Goal: Obtain resource: Download file/media

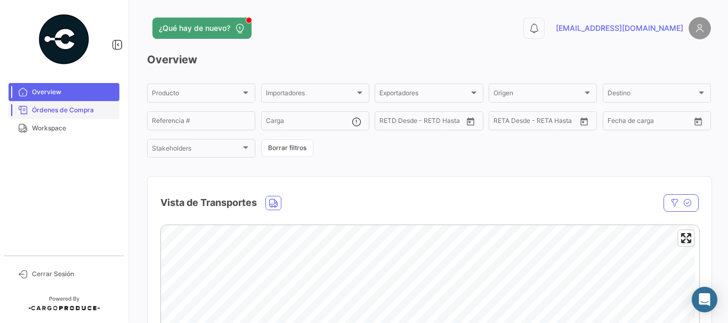
click at [70, 113] on span "Órdenes de Compra" at bounding box center [73, 111] width 83 height 10
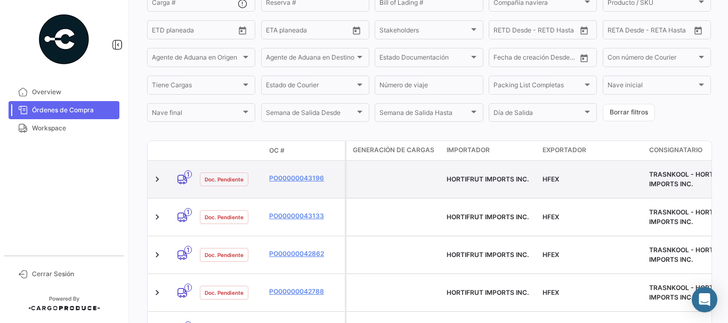
scroll to position [160, 0]
click at [280, 173] on link "PO00000043196" at bounding box center [304, 178] width 71 height 10
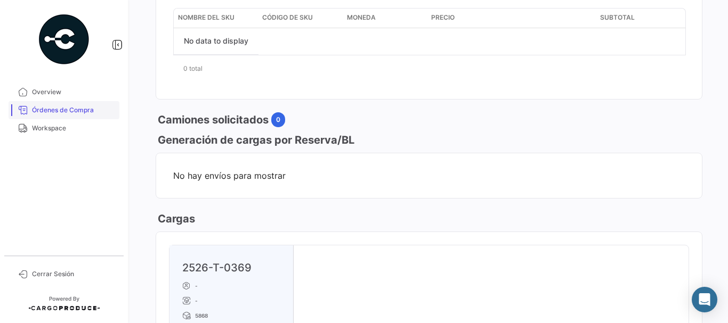
scroll to position [373, 0]
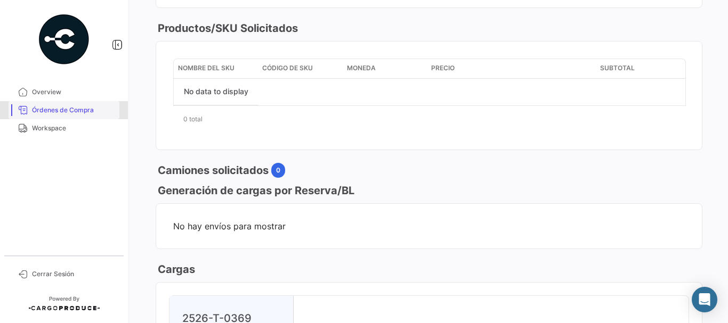
click at [59, 108] on span "Órdenes de Compra" at bounding box center [73, 111] width 83 height 10
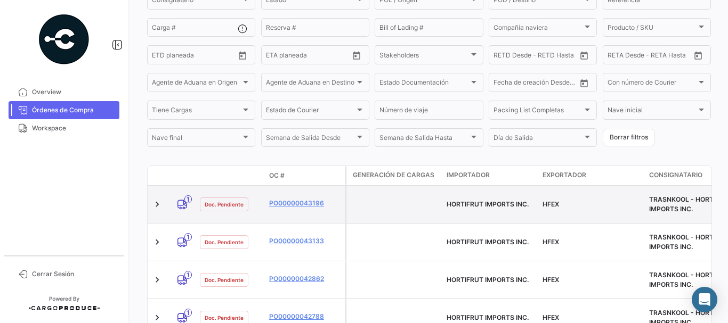
scroll to position [160, 0]
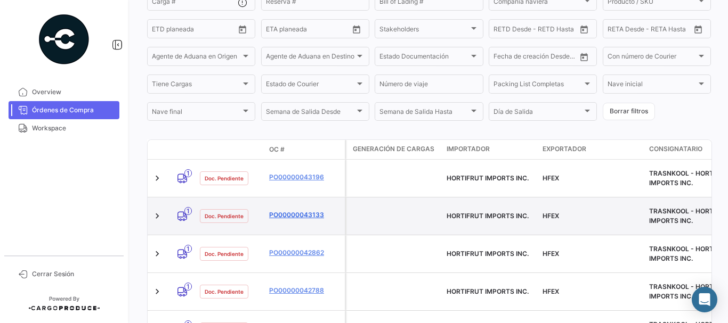
click at [288, 210] on link "PO00000043133" at bounding box center [304, 215] width 71 height 10
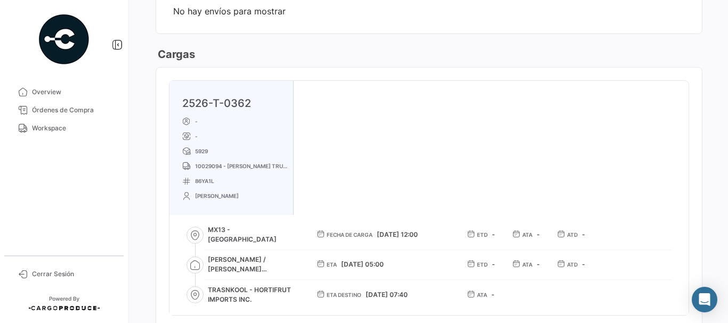
scroll to position [586, 0]
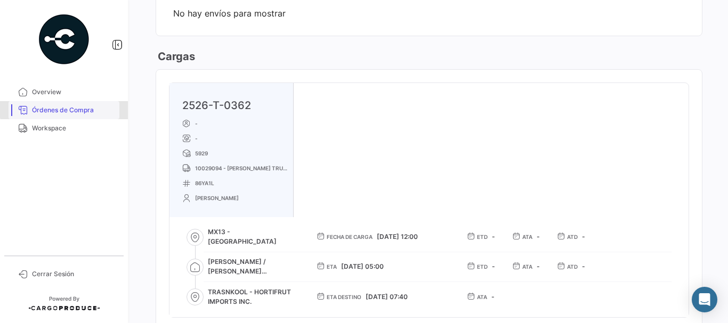
click at [78, 108] on span "Órdenes de Compra" at bounding box center [73, 111] width 83 height 10
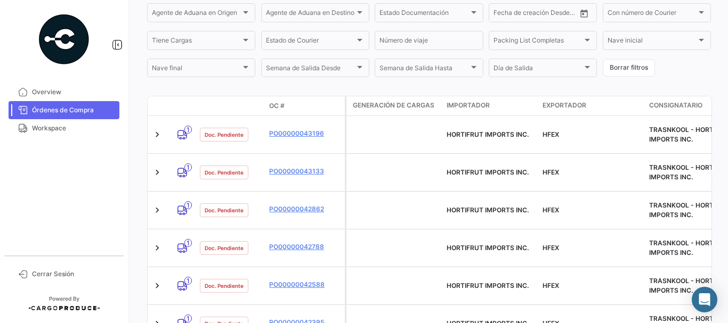
scroll to position [213, 0]
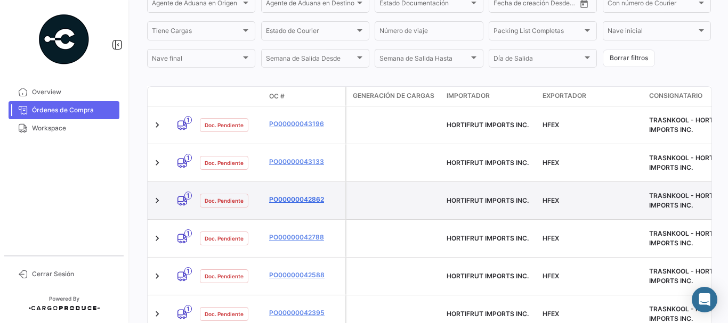
click at [287, 195] on link "PO00000042862" at bounding box center [304, 200] width 71 height 10
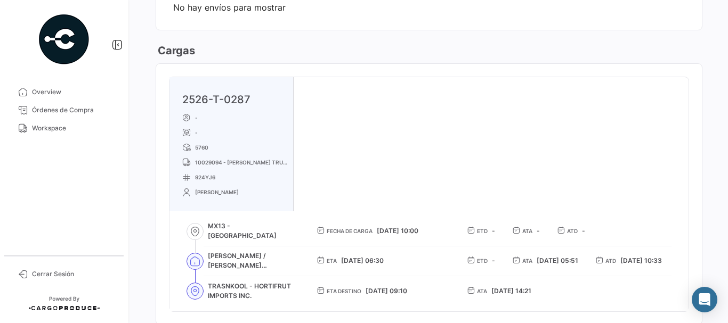
scroll to position [586, 0]
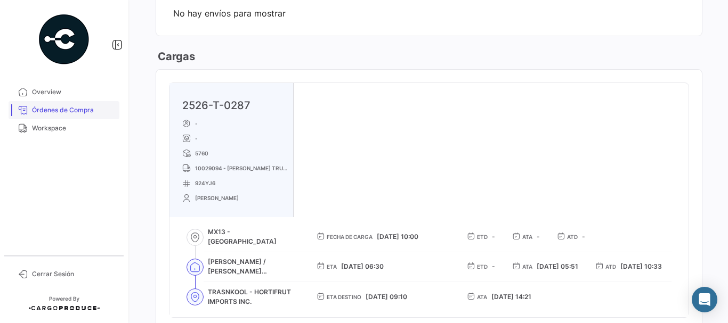
click at [90, 105] on link "Órdenes de Compra" at bounding box center [64, 110] width 111 height 18
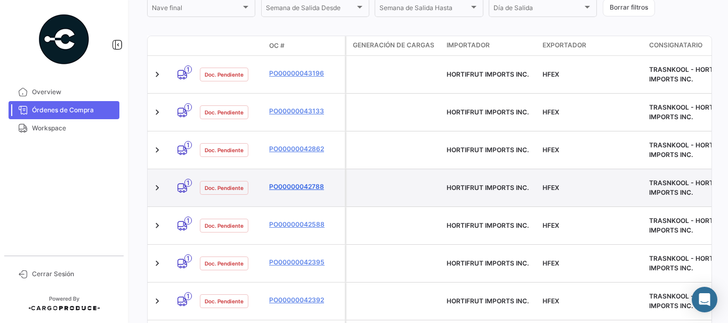
scroll to position [266, 0]
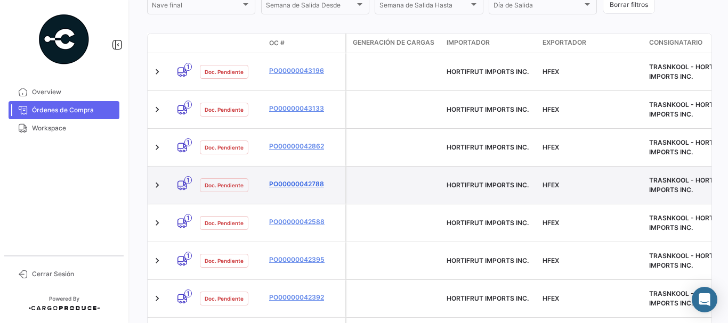
click at [285, 180] on link "PO00000042788" at bounding box center [304, 185] width 71 height 10
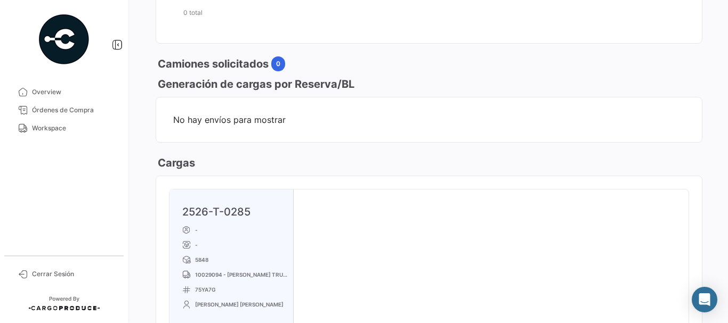
scroll to position [533, 0]
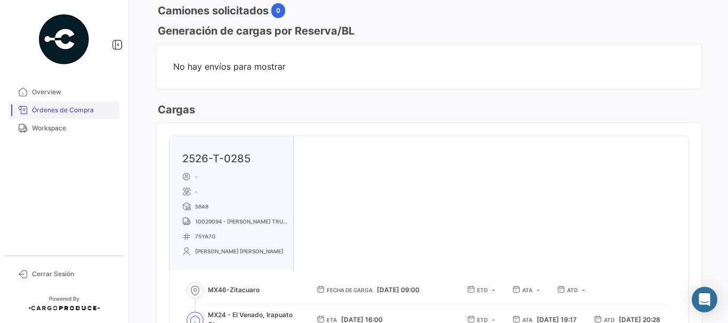
click at [77, 114] on span "Órdenes de Compra" at bounding box center [73, 111] width 83 height 10
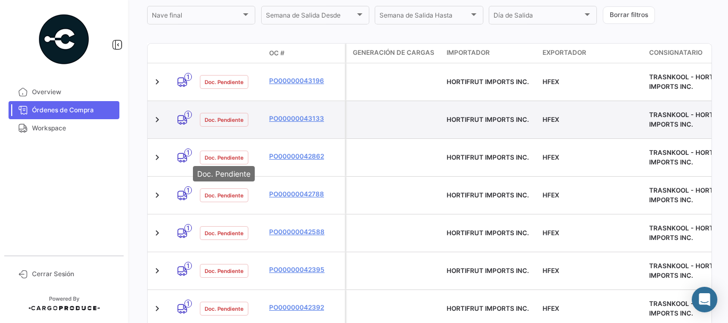
scroll to position [266, 0]
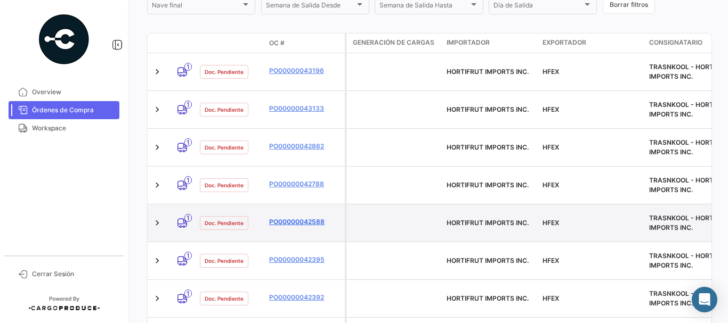
click at [281, 217] on link "PO00000042588" at bounding box center [304, 222] width 71 height 10
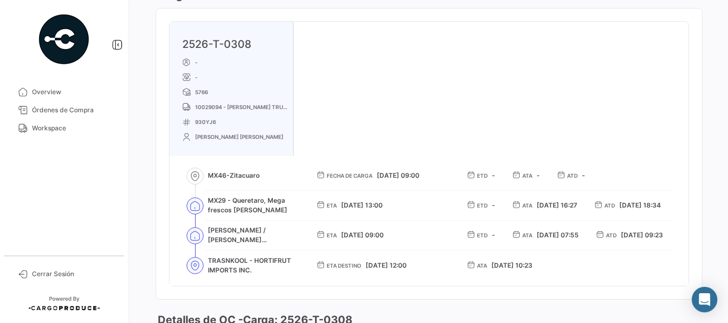
scroll to position [639, 0]
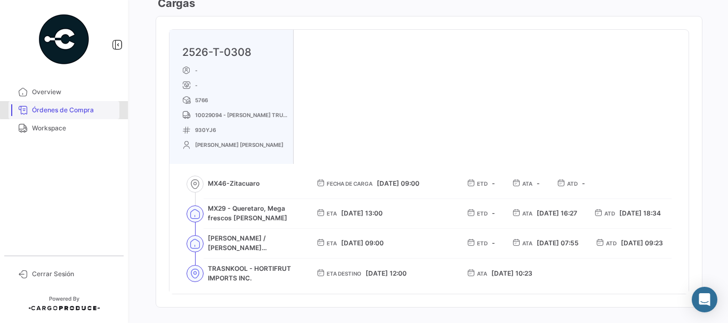
click at [67, 110] on span "Órdenes de Compra" at bounding box center [73, 111] width 83 height 10
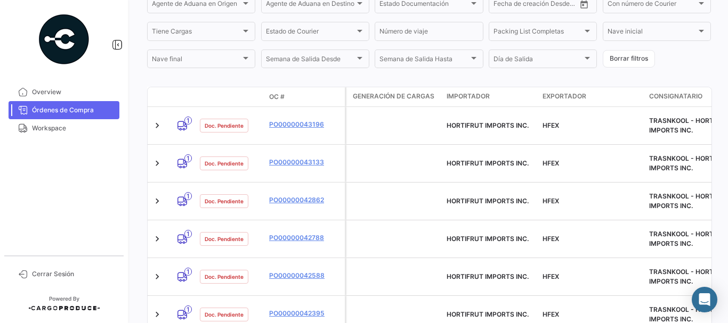
scroll to position [213, 0]
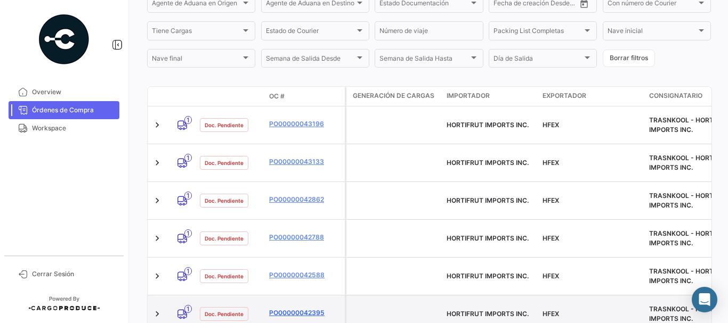
click at [297, 309] on link "PO00000042395" at bounding box center [304, 314] width 71 height 10
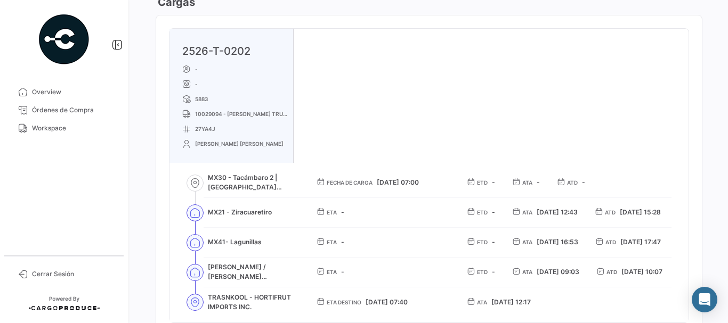
scroll to position [639, 0]
click at [60, 115] on link "Órdenes de Compra" at bounding box center [64, 110] width 111 height 18
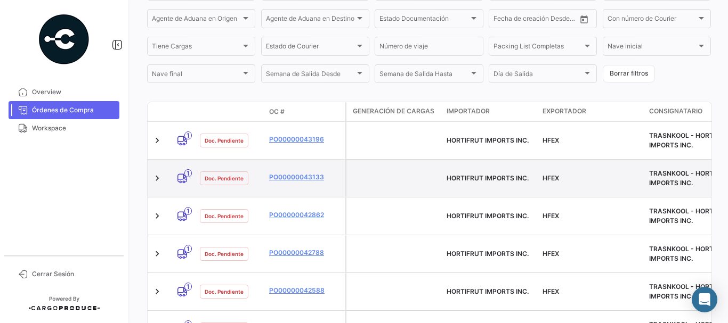
scroll to position [257, 0]
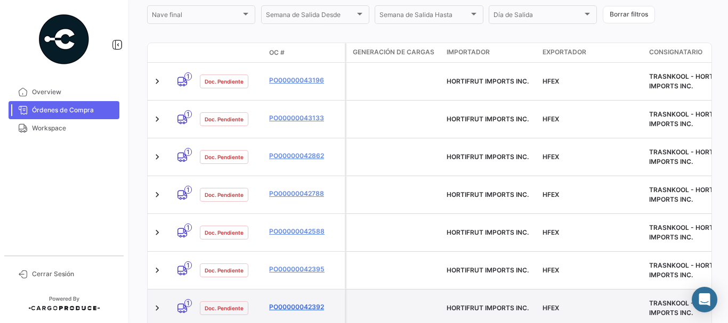
click at [291, 303] on link "PO00000042392" at bounding box center [304, 308] width 71 height 10
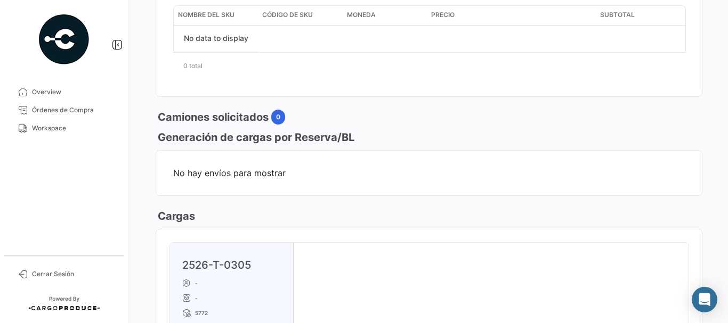
scroll to position [586, 0]
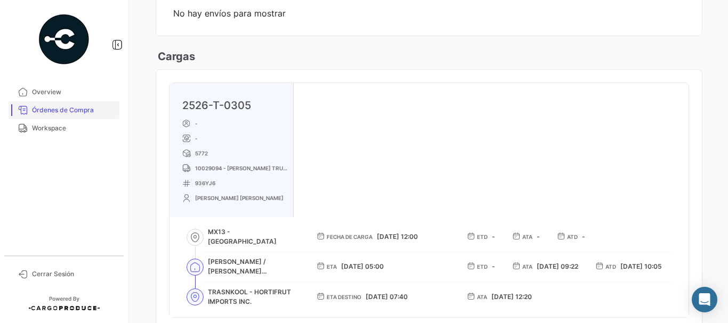
click at [30, 112] on link "Órdenes de Compra" at bounding box center [64, 110] width 111 height 18
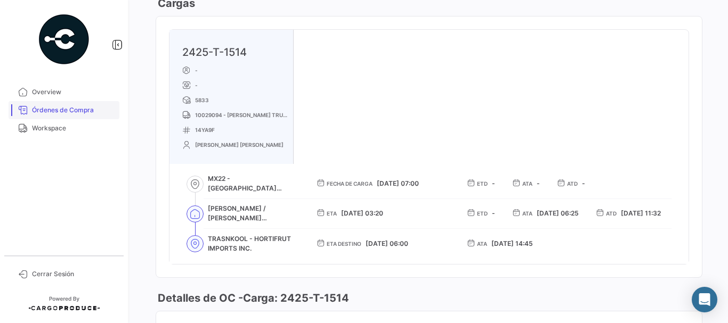
drag, startPoint x: 60, startPoint y: 106, endPoint x: 93, endPoint y: 115, distance: 34.3
click at [60, 106] on span "Órdenes de Compra" at bounding box center [73, 111] width 83 height 10
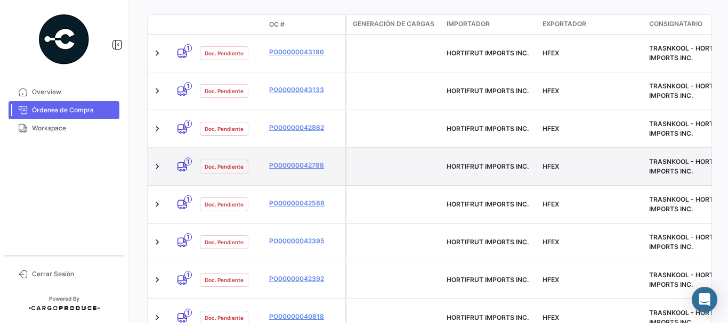
scroll to position [266, 0]
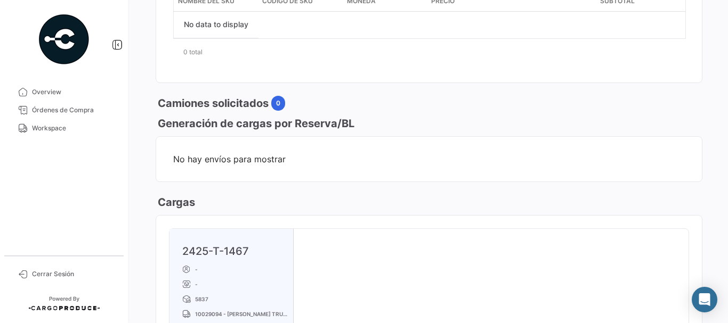
scroll to position [586, 0]
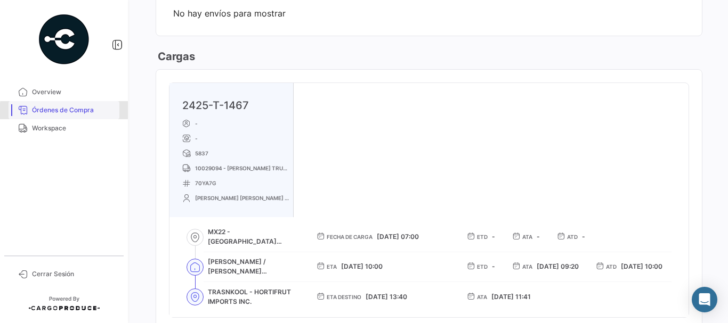
click at [73, 112] on span "Órdenes de Compra" at bounding box center [73, 111] width 83 height 10
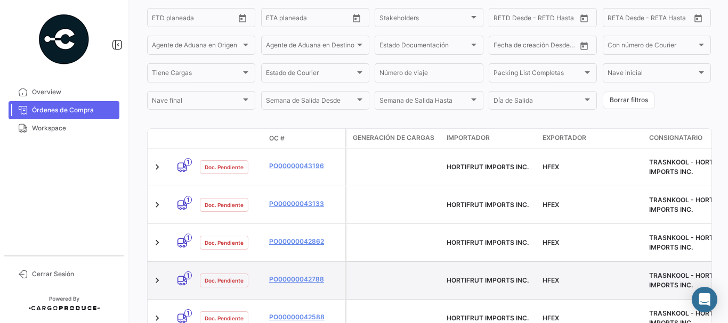
scroll to position [213, 0]
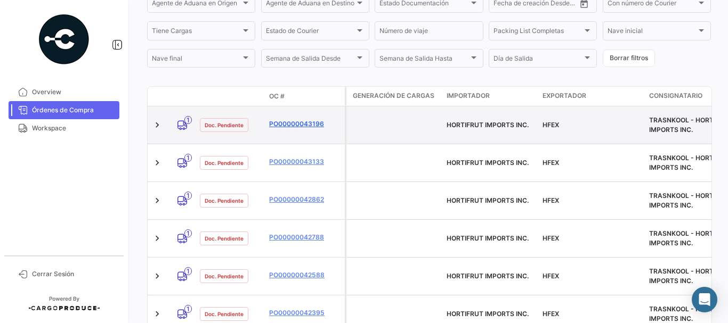
click at [312, 119] on link "PO00000043196" at bounding box center [304, 124] width 71 height 10
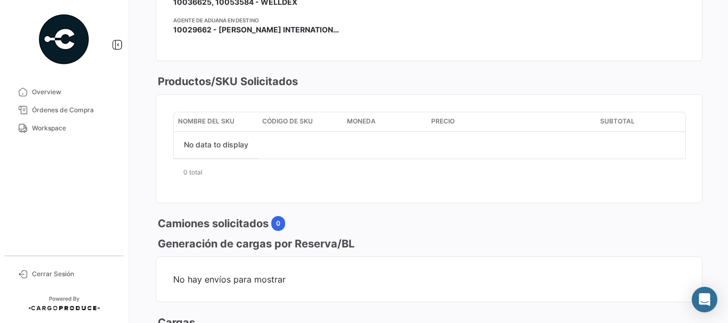
scroll to position [533, 0]
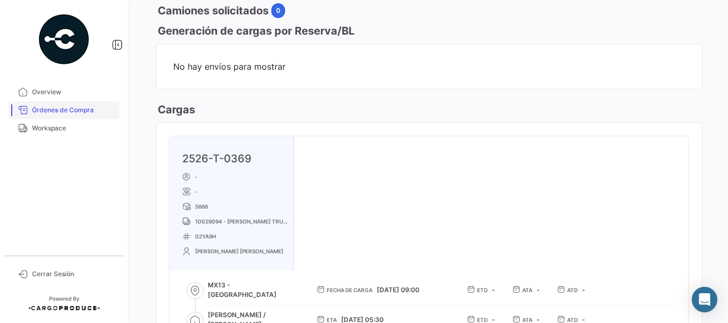
click at [69, 112] on span "Órdenes de Compra" at bounding box center [73, 111] width 83 height 10
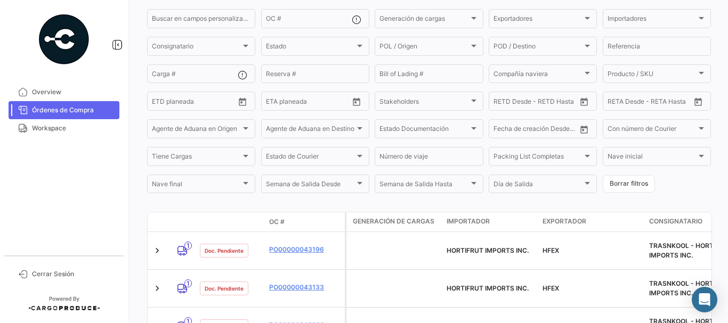
scroll to position [107, 0]
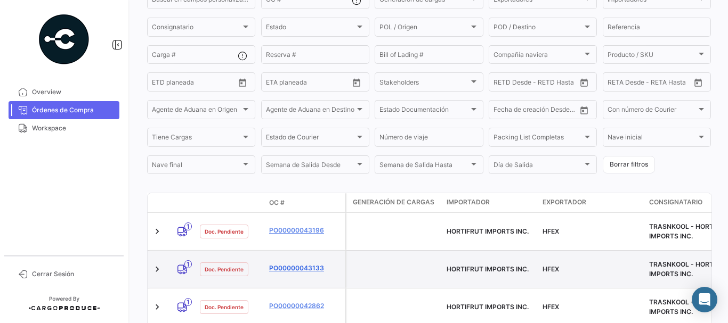
click at [297, 264] on link "PO00000043133" at bounding box center [304, 269] width 71 height 10
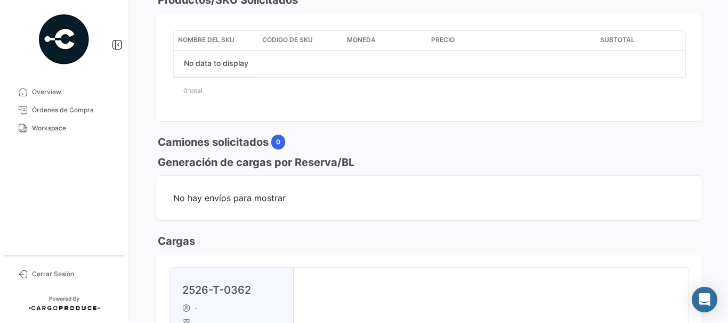
scroll to position [480, 0]
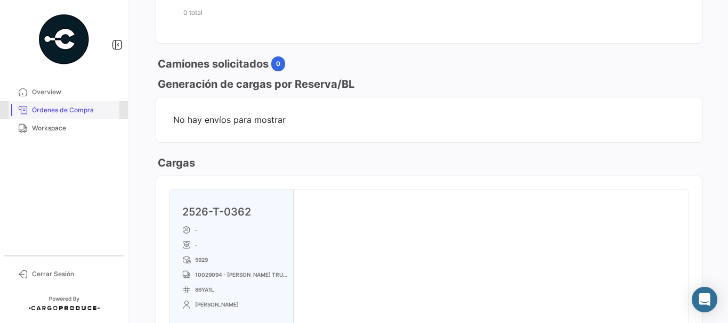
click at [86, 115] on span "Órdenes de Compra" at bounding box center [73, 111] width 83 height 10
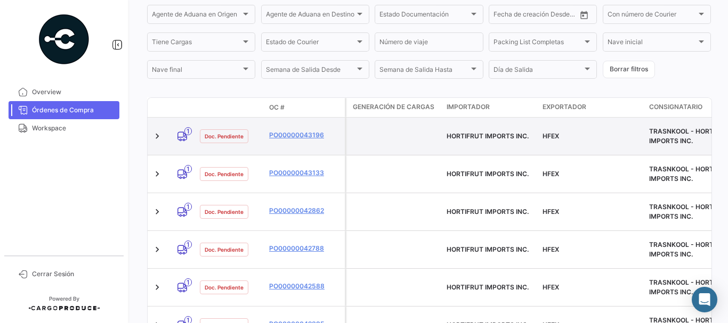
scroll to position [213, 0]
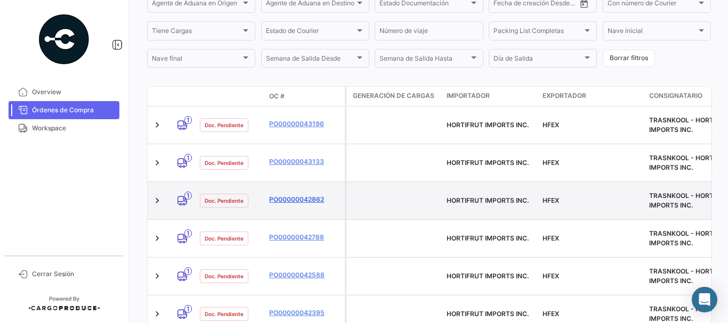
click at [278, 195] on link "PO00000042862" at bounding box center [304, 200] width 71 height 10
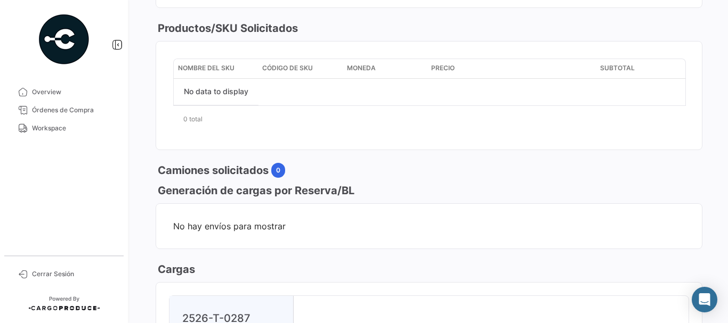
scroll to position [533, 0]
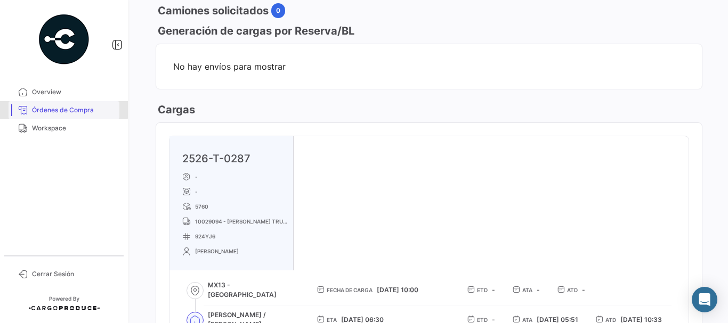
click at [52, 106] on span "Órdenes de Compra" at bounding box center [73, 111] width 83 height 10
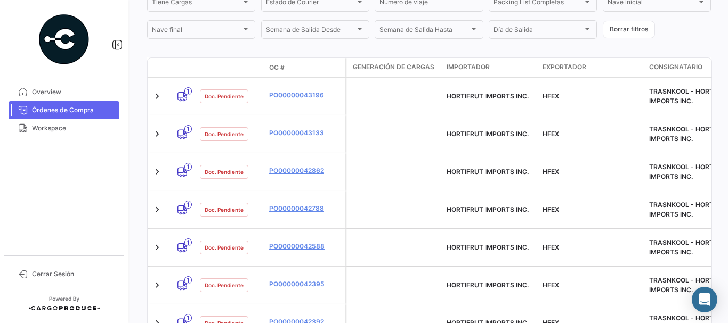
scroll to position [266, 0]
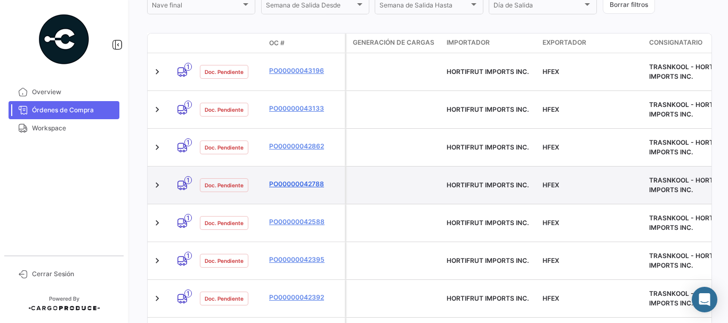
click at [285, 180] on link "PO00000042788" at bounding box center [304, 185] width 71 height 10
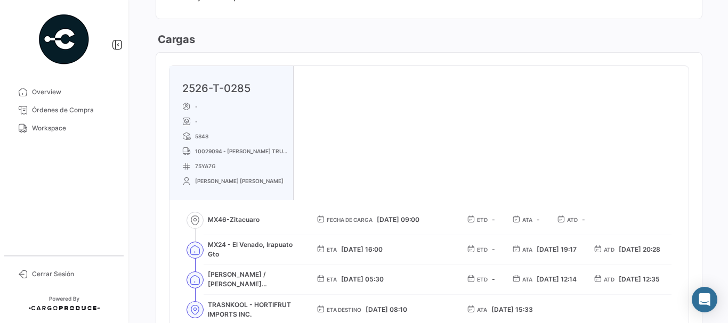
scroll to position [639, 0]
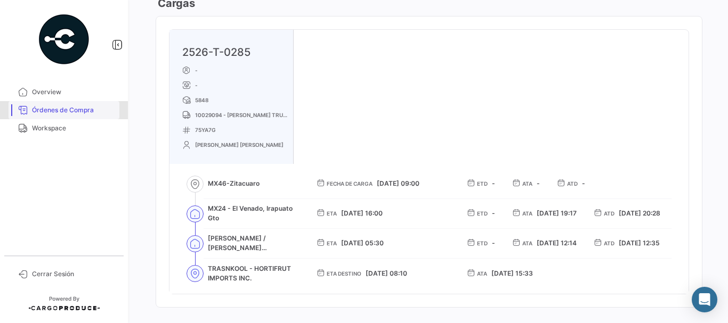
click at [57, 107] on span "Órdenes de Compra" at bounding box center [73, 111] width 83 height 10
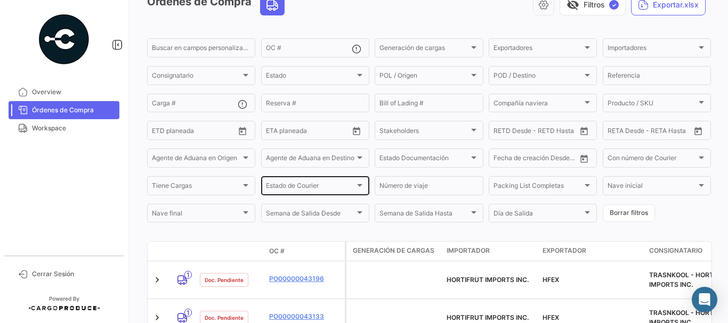
scroll to position [160, 0]
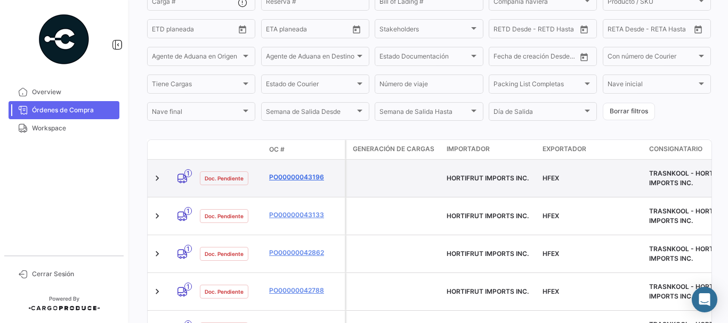
click at [293, 173] on link "PO00000043196" at bounding box center [304, 178] width 71 height 10
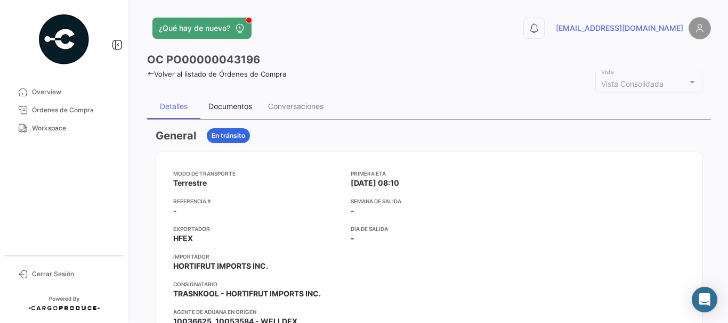
click at [234, 110] on div "Documentos" at bounding box center [230, 106] width 44 height 9
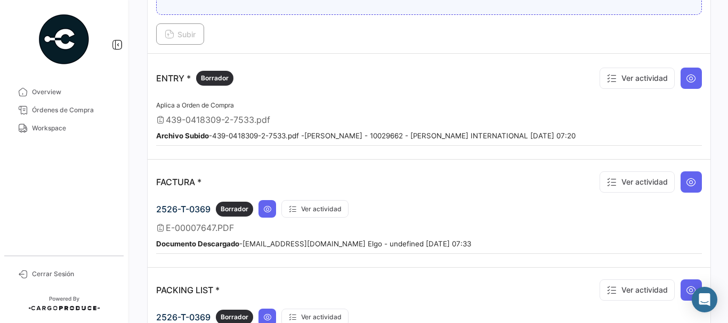
scroll to position [853, 0]
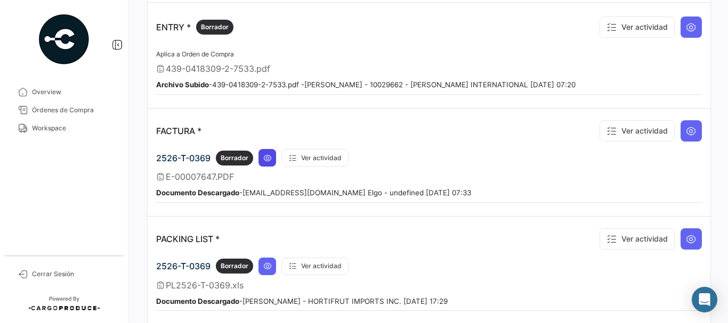
click at [270, 159] on icon at bounding box center [267, 158] width 9 height 9
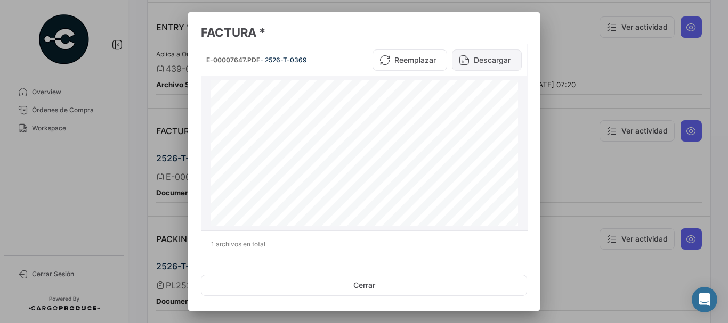
click at [493, 55] on button "Descargar" at bounding box center [487, 60] width 70 height 21
click at [582, 60] on div at bounding box center [364, 161] width 728 height 323
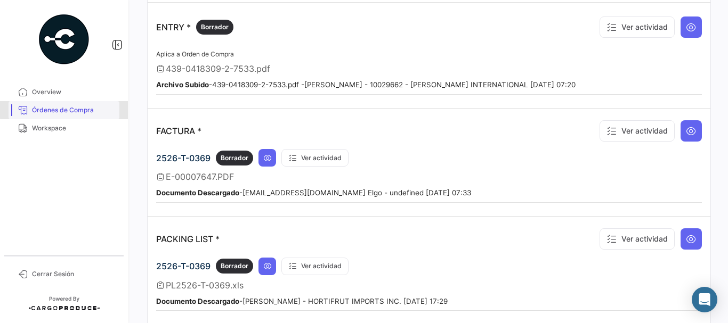
click at [68, 107] on span "Órdenes de Compra" at bounding box center [73, 111] width 83 height 10
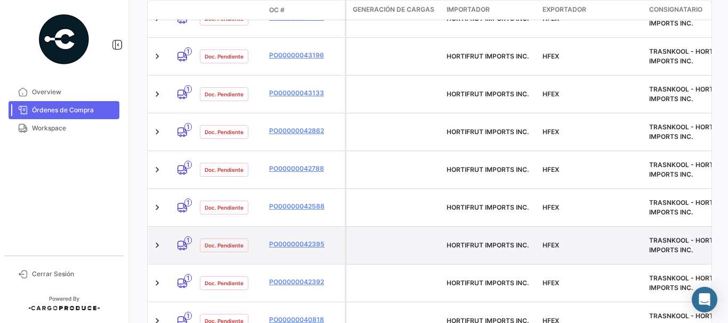
scroll to position [266, 0]
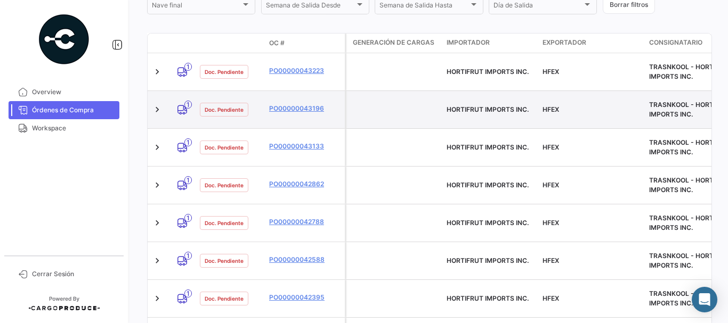
click at [286, 111] on div "PO00000043196" at bounding box center [304, 110] width 71 height 12
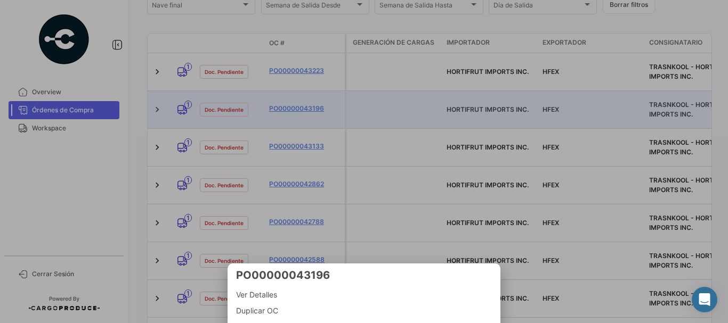
click at [289, 104] on div at bounding box center [364, 161] width 728 height 323
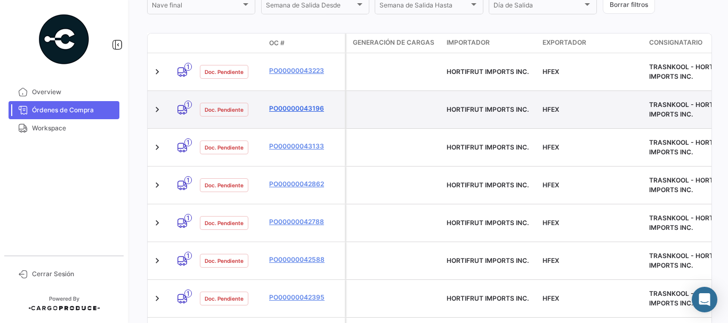
click at [289, 104] on link "PO00000043196" at bounding box center [304, 109] width 71 height 10
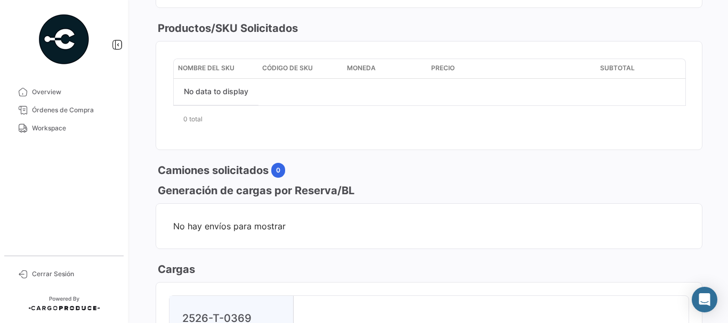
scroll to position [586, 0]
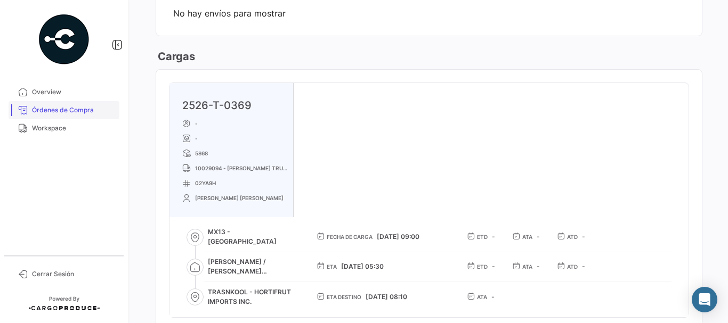
click at [75, 108] on span "Órdenes de Compra" at bounding box center [73, 111] width 83 height 10
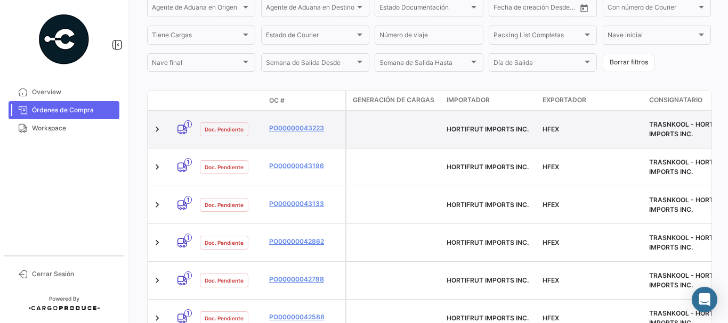
scroll to position [213, 0]
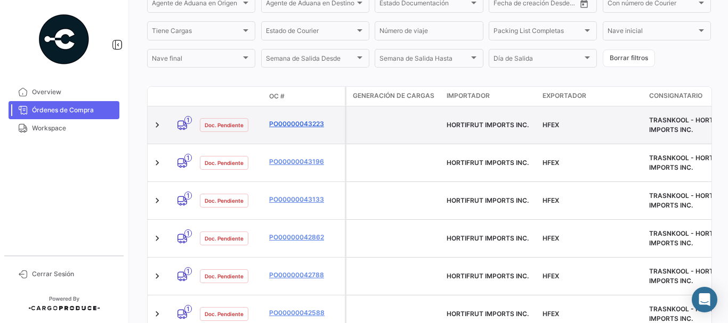
click at [293, 123] on link "PO00000043223" at bounding box center [304, 124] width 71 height 10
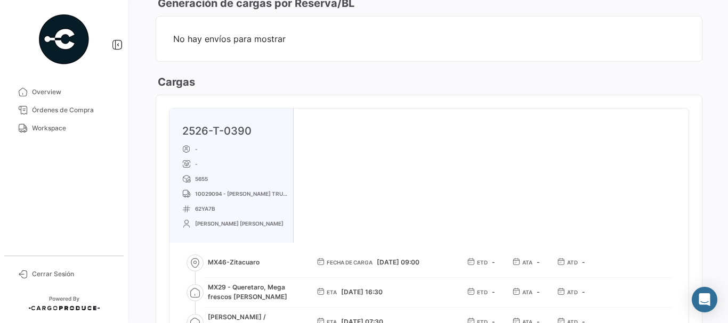
scroll to position [639, 0]
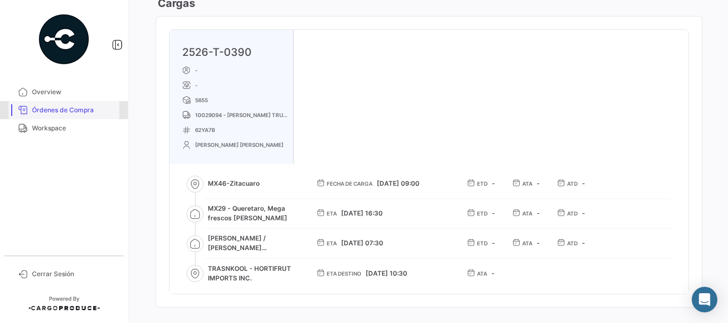
click at [65, 108] on span "Órdenes de Compra" at bounding box center [73, 111] width 83 height 10
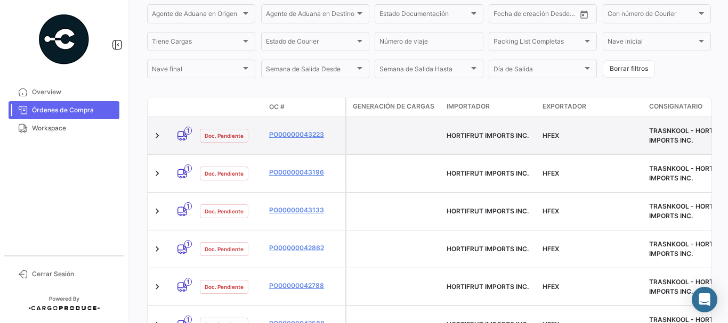
scroll to position [266, 0]
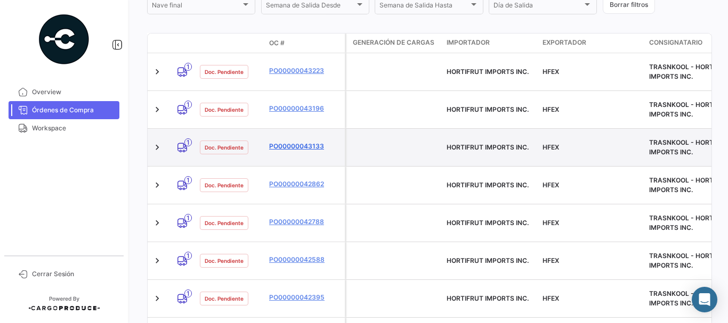
click at [290, 142] on link "PO00000043133" at bounding box center [304, 147] width 71 height 10
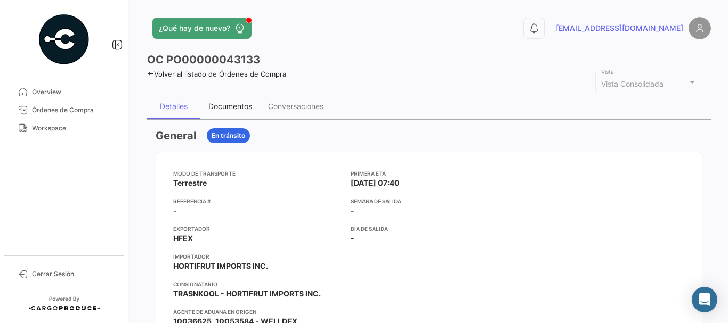
click at [231, 108] on div "Documentos" at bounding box center [230, 106] width 44 height 9
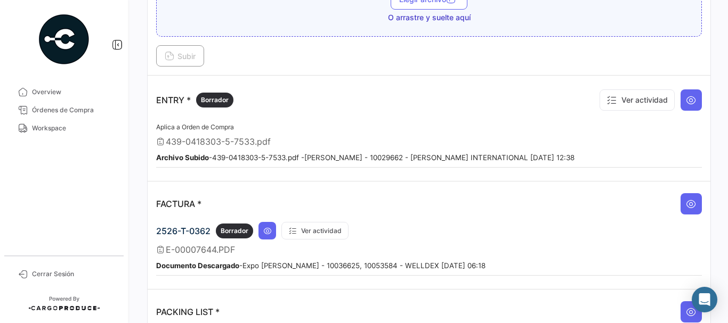
scroll to position [853, 0]
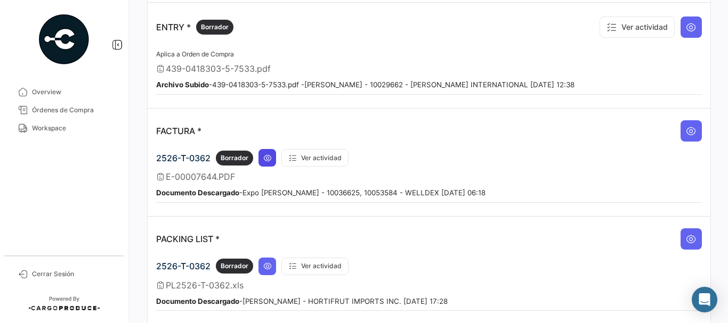
click at [269, 156] on icon at bounding box center [267, 158] width 9 height 9
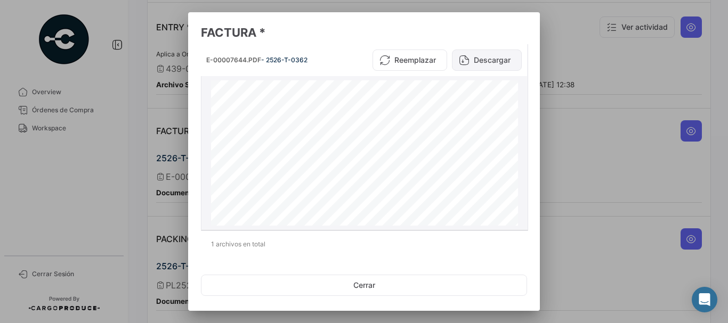
click at [494, 59] on button "Descargar" at bounding box center [487, 60] width 70 height 21
click at [637, 50] on div at bounding box center [364, 161] width 728 height 323
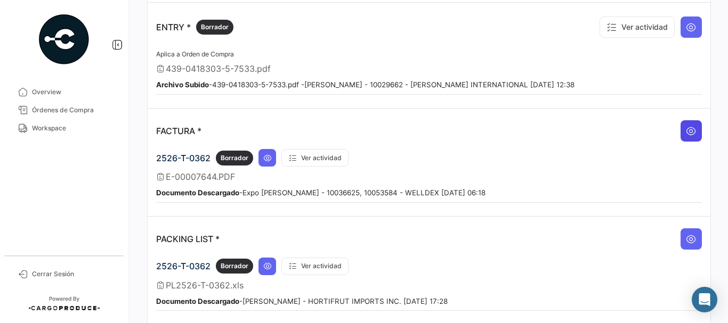
click at [692, 134] on button at bounding box center [690, 130] width 21 height 21
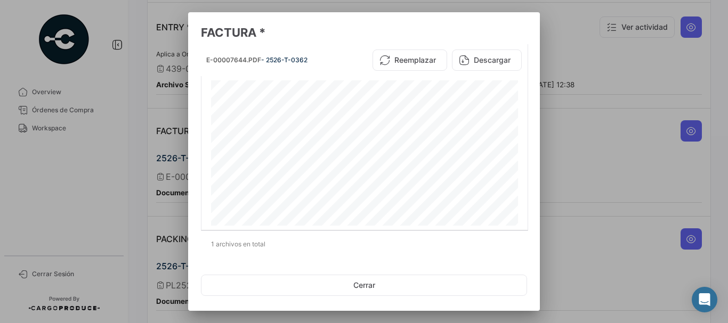
click at [625, 67] on div at bounding box center [364, 161] width 728 height 323
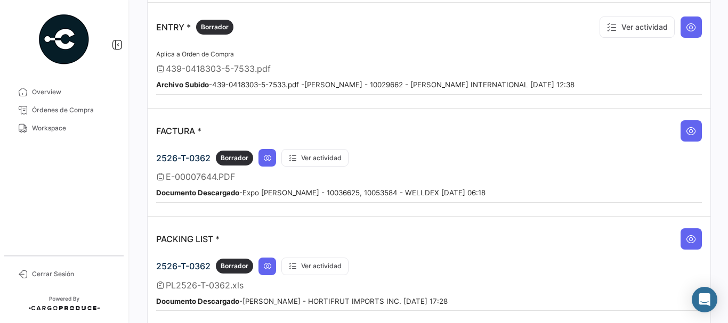
click at [376, 25] on div "ENTRY * Borrador Ver actividad" at bounding box center [429, 27] width 546 height 32
click at [68, 109] on span "Órdenes de Compra" at bounding box center [73, 111] width 83 height 10
